Goal: Information Seeking & Learning: Find contact information

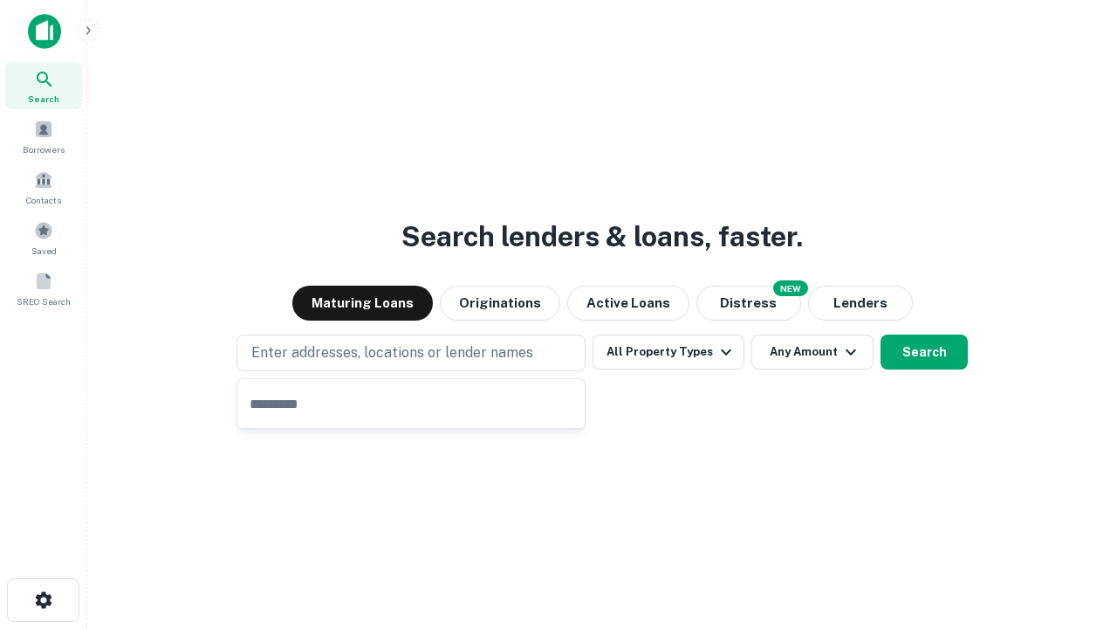
type input "**********"
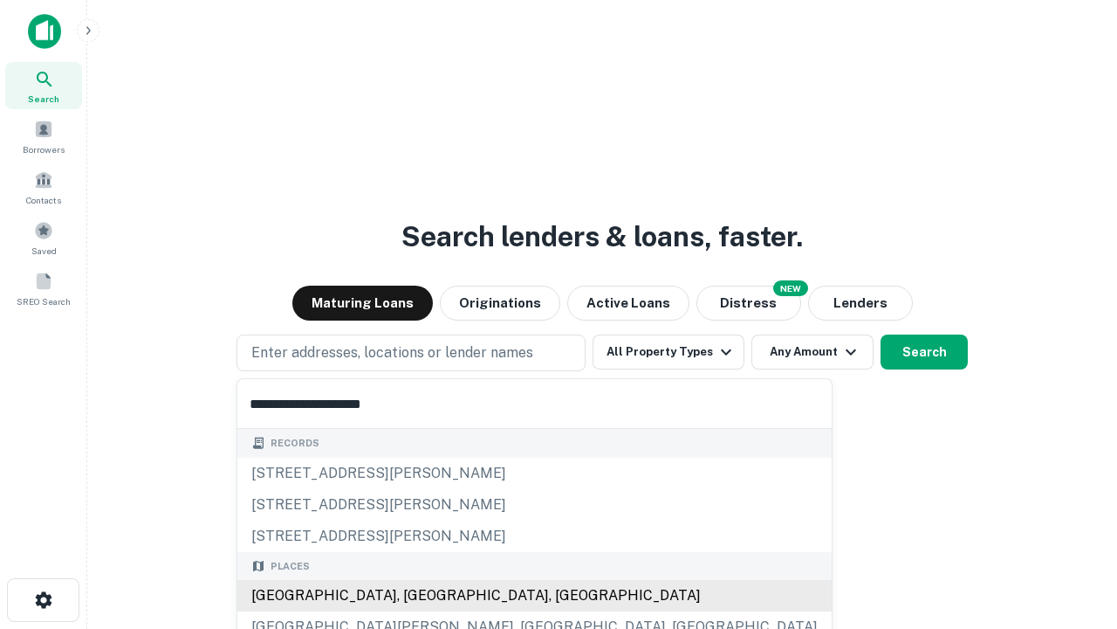
click at [417, 595] on div "[GEOGRAPHIC_DATA], [GEOGRAPHIC_DATA], [GEOGRAPHIC_DATA]" at bounding box center [534, 595] width 595 height 31
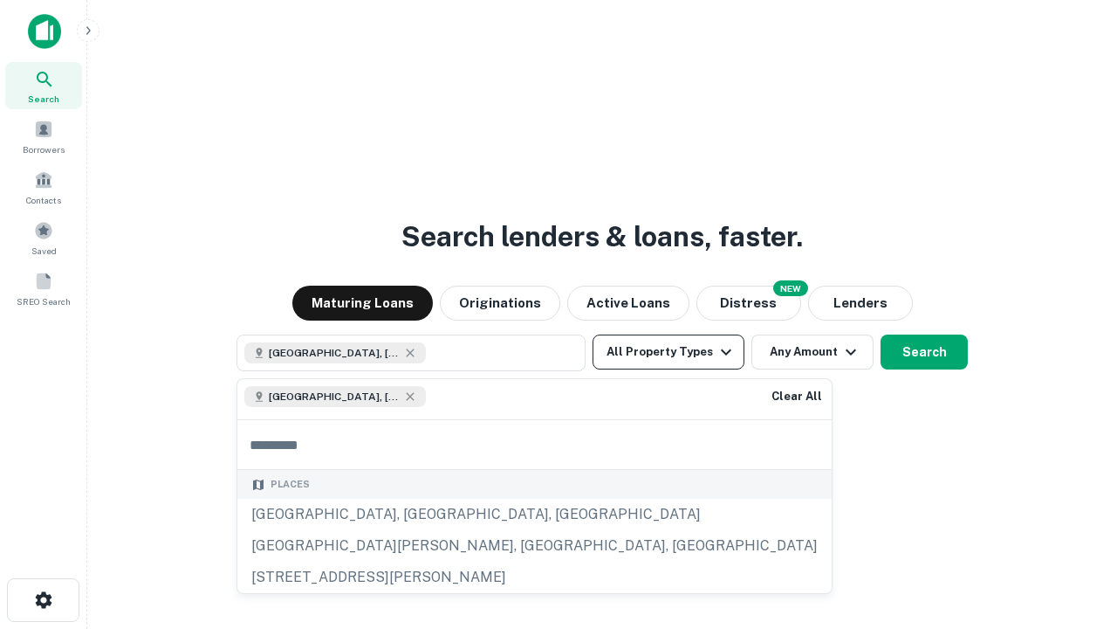
click at [669, 352] on button "All Property Types" at bounding box center [669, 351] width 152 height 35
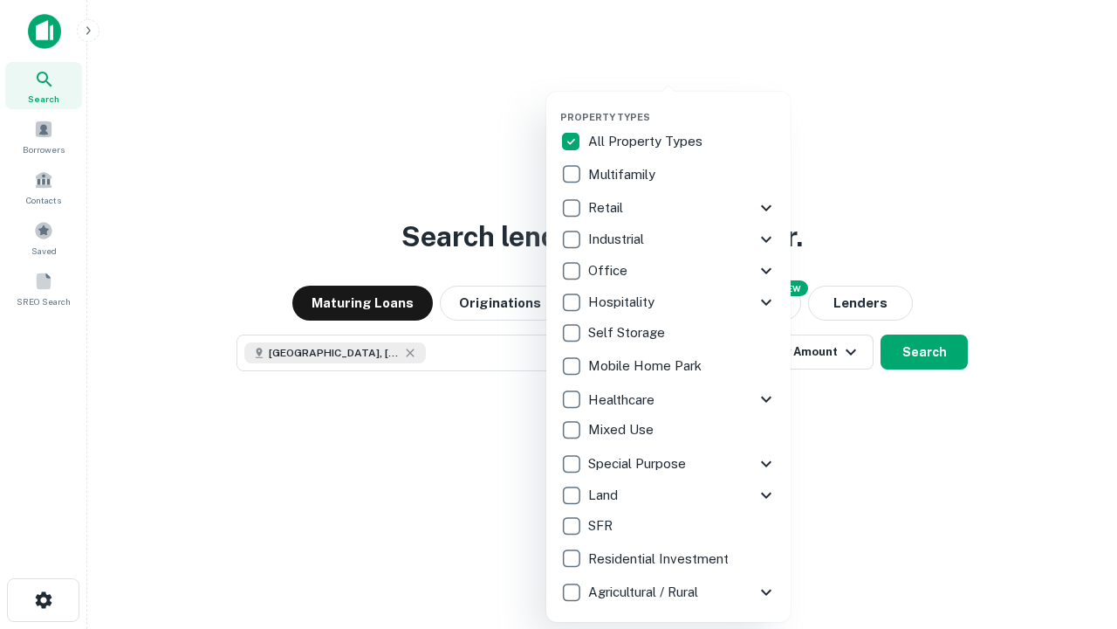
click at [683, 106] on button "button" at bounding box center [682, 106] width 244 height 1
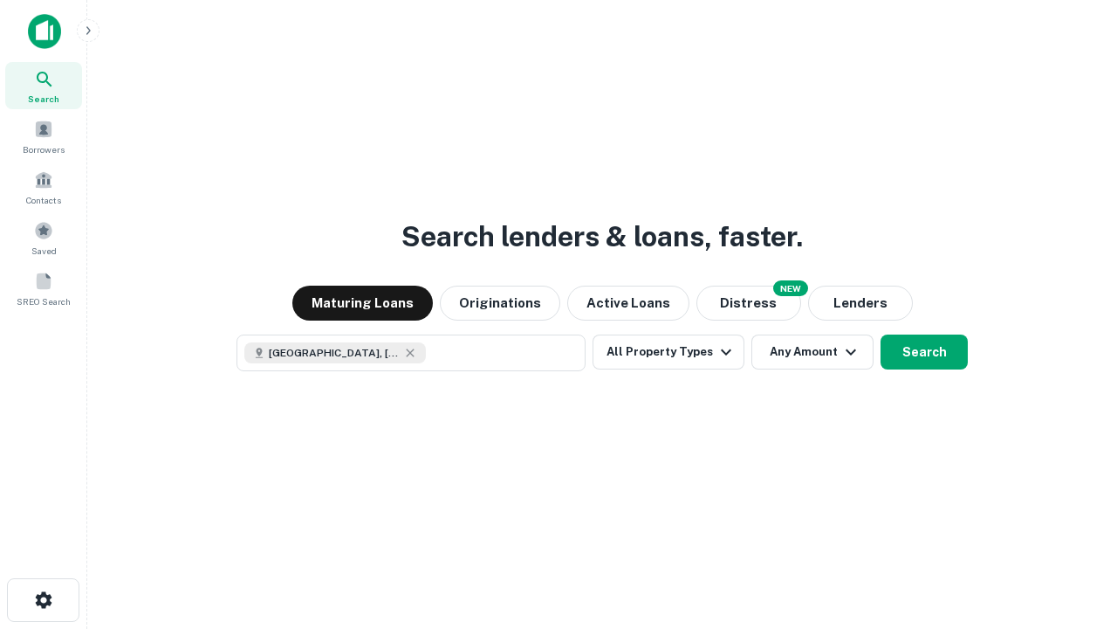
scroll to position [28, 0]
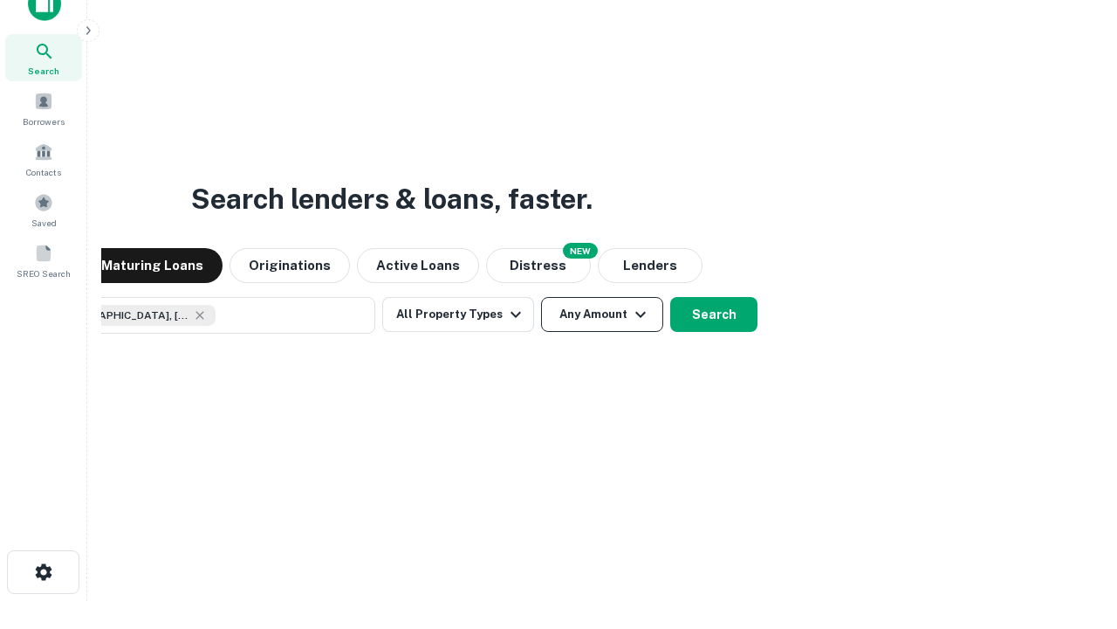
click at [541, 297] on button "Any Amount" at bounding box center [602, 314] width 122 height 35
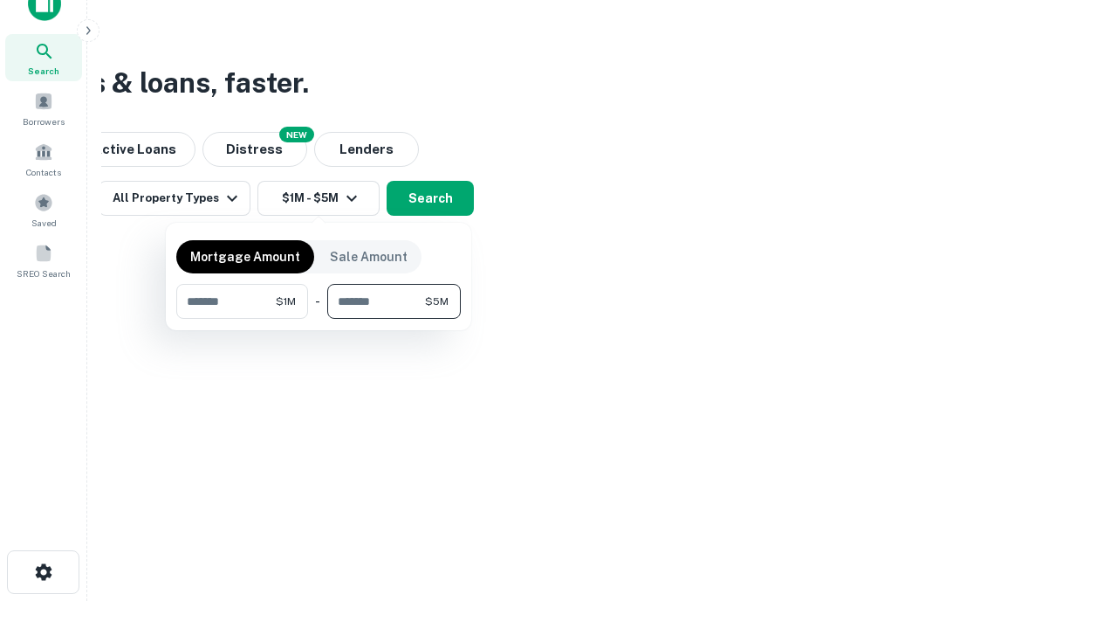
type input "*******"
click at [319, 319] on button "button" at bounding box center [318, 319] width 285 height 1
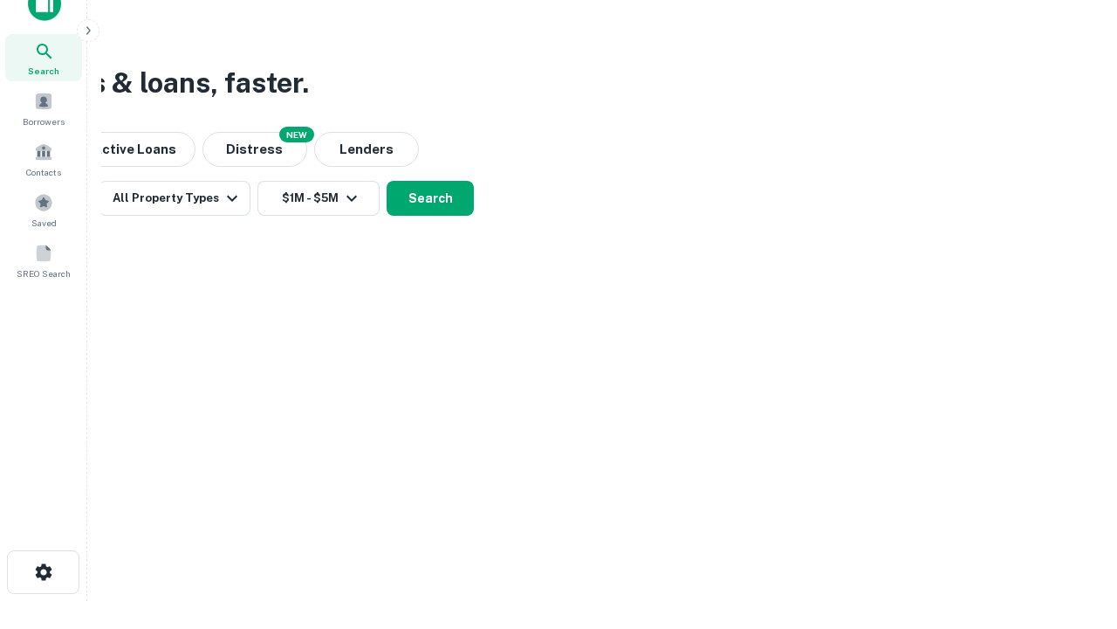
scroll to position [28, 0]
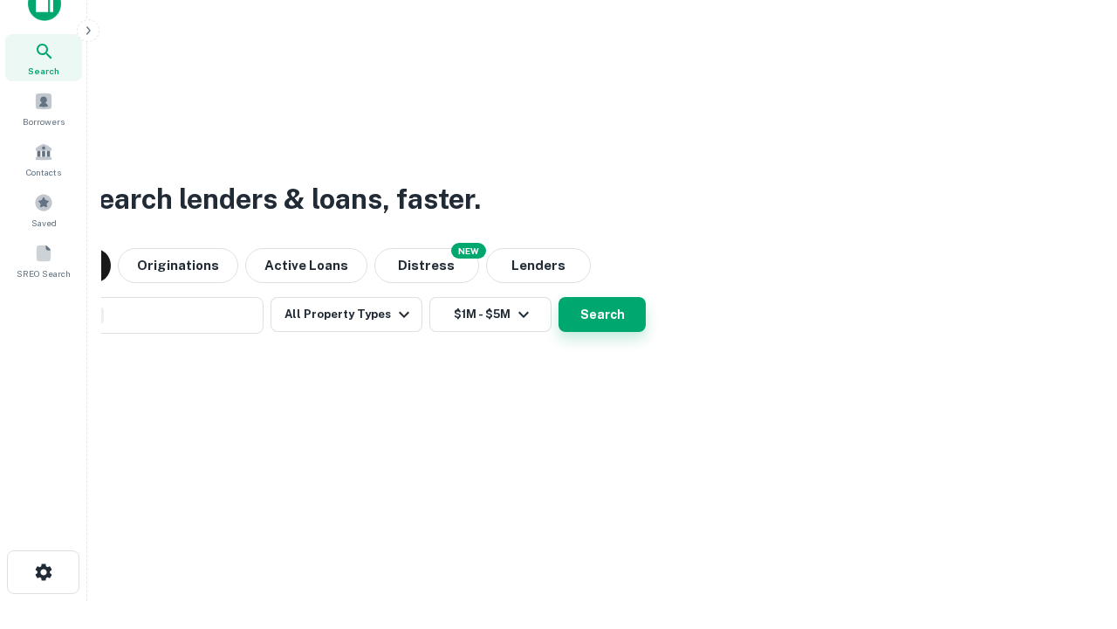
click at [559, 297] on button "Search" at bounding box center [602, 314] width 87 height 35
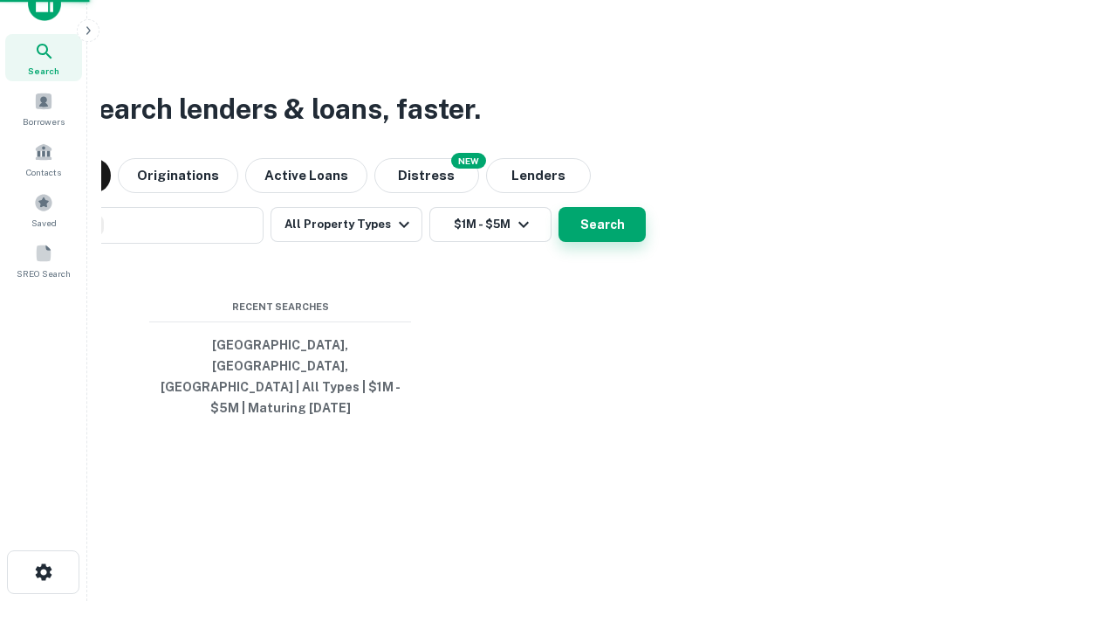
scroll to position [57, 494]
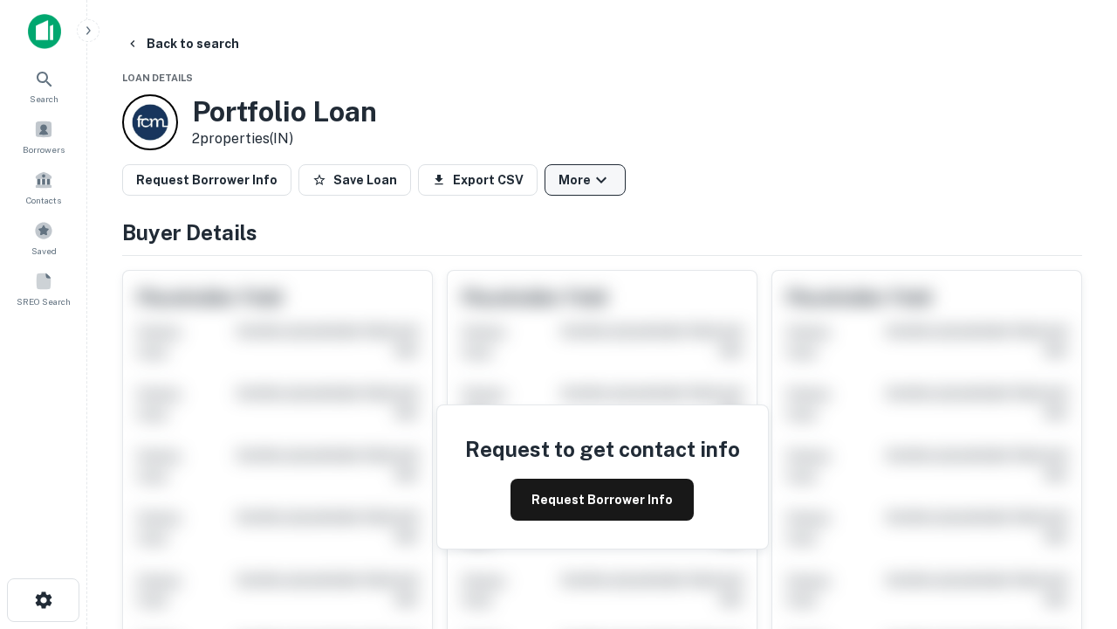
click at [585, 180] on button "More" at bounding box center [585, 179] width 81 height 31
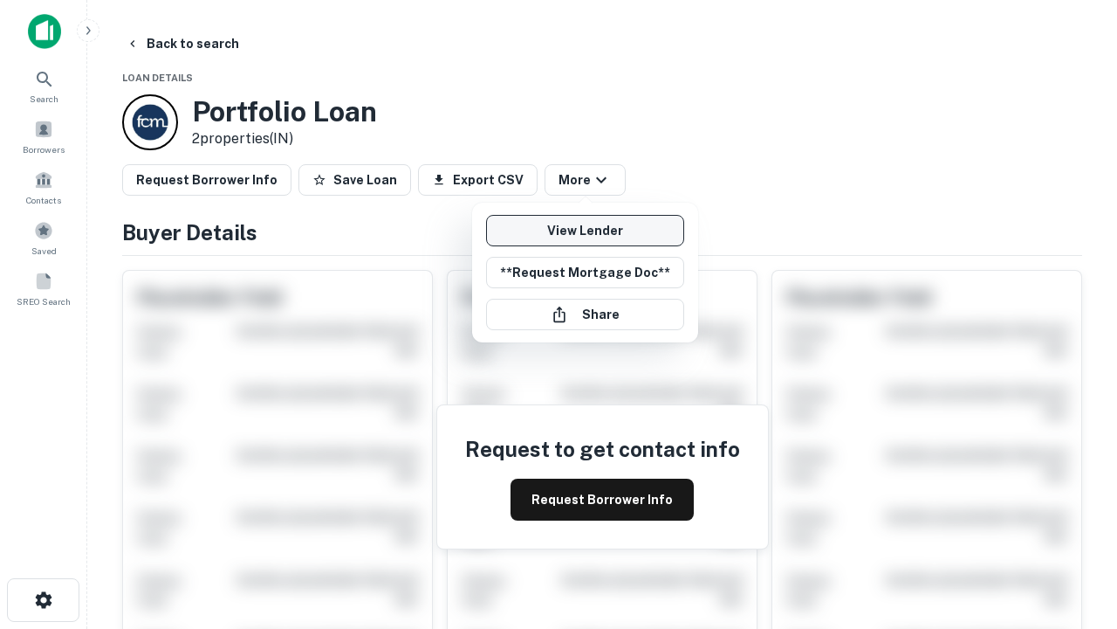
click at [585, 230] on link "View Lender" at bounding box center [585, 230] width 198 height 31
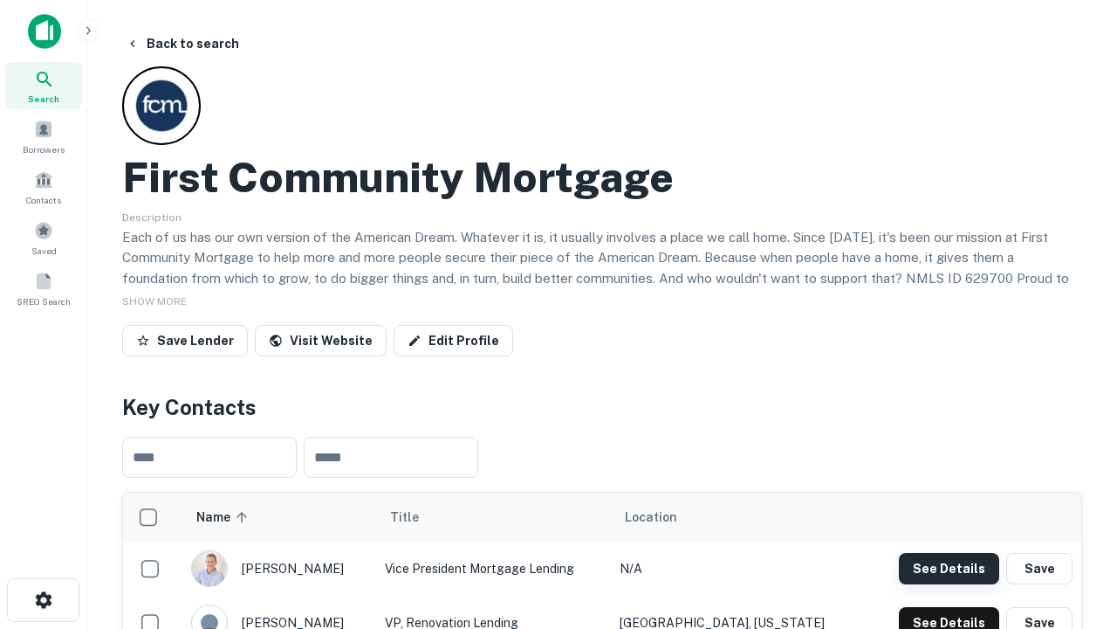
click at [949, 567] on button "See Details" at bounding box center [949, 568] width 100 height 31
click at [43, 600] on icon "button" at bounding box center [43, 599] width 21 height 21
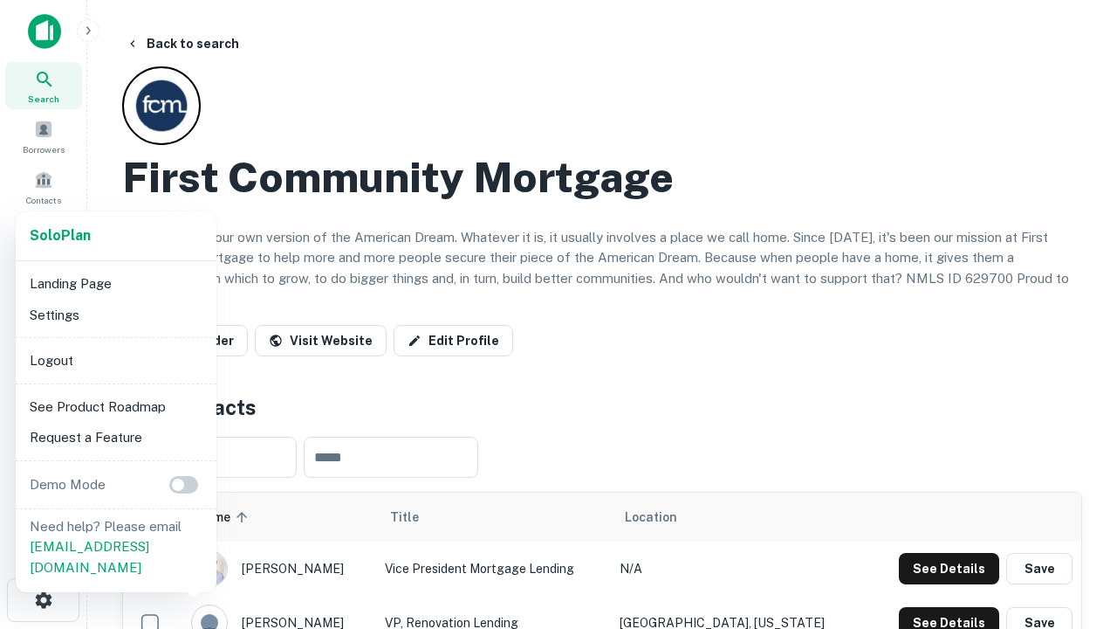
click at [115, 360] on li "Logout" at bounding box center [116, 360] width 187 height 31
